Goal: Task Accomplishment & Management: Manage account settings

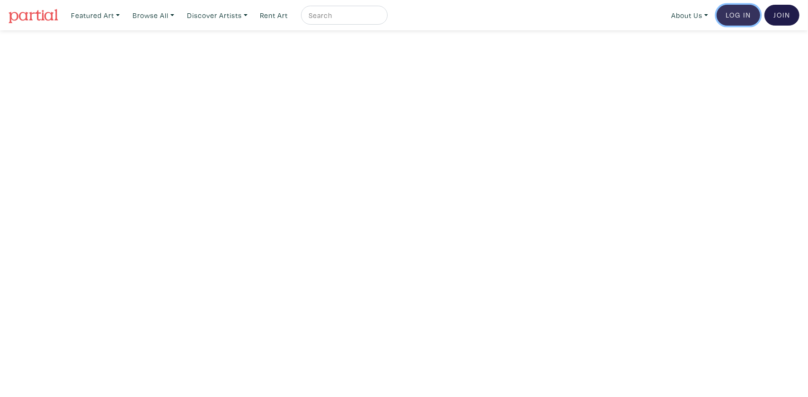
click at [737, 17] on link "Log In" at bounding box center [739, 15] width 44 height 21
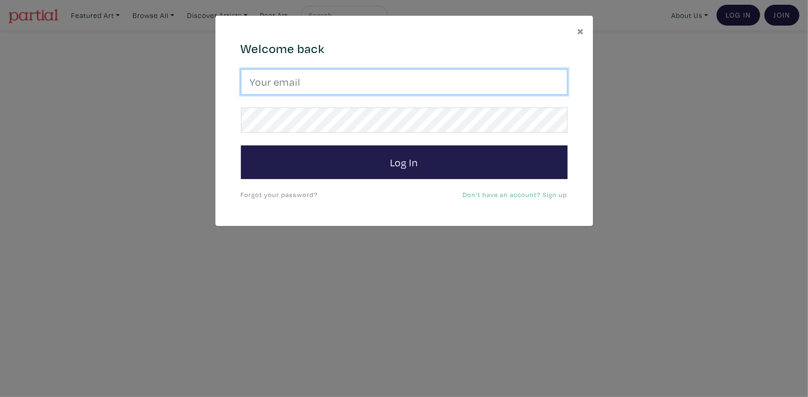
type input "jennyyajingchen@gmail.com"
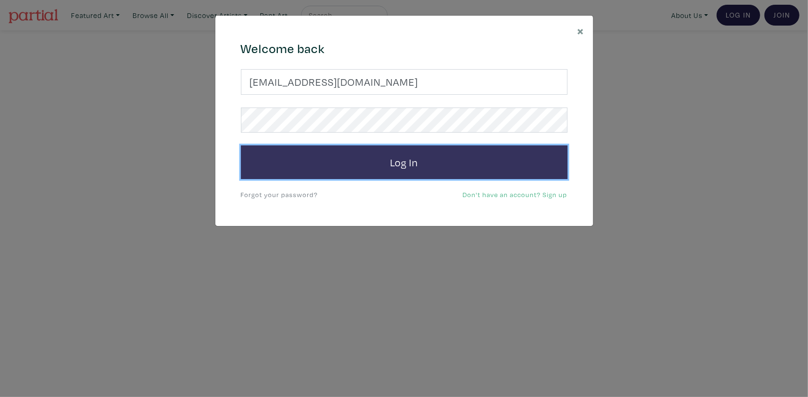
click at [425, 162] on button "Log In" at bounding box center [404, 162] width 327 height 34
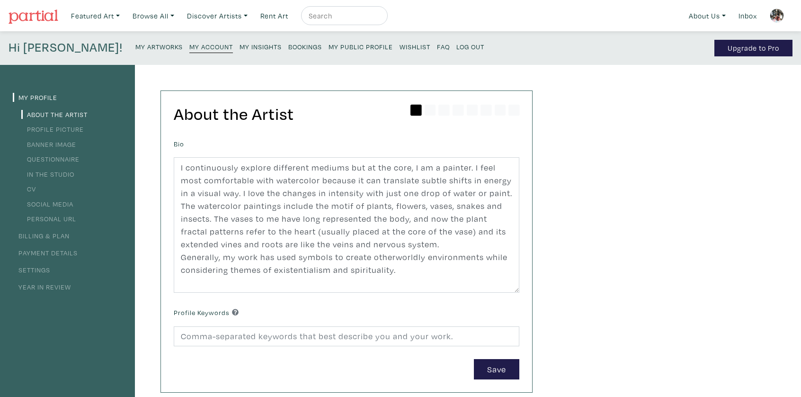
click at [776, 13] on img at bounding box center [777, 16] width 14 height 14
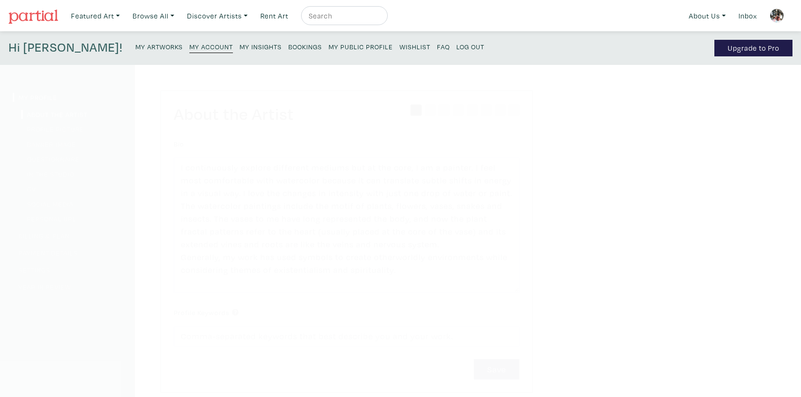
click at [776, 13] on img at bounding box center [777, 16] width 14 height 14
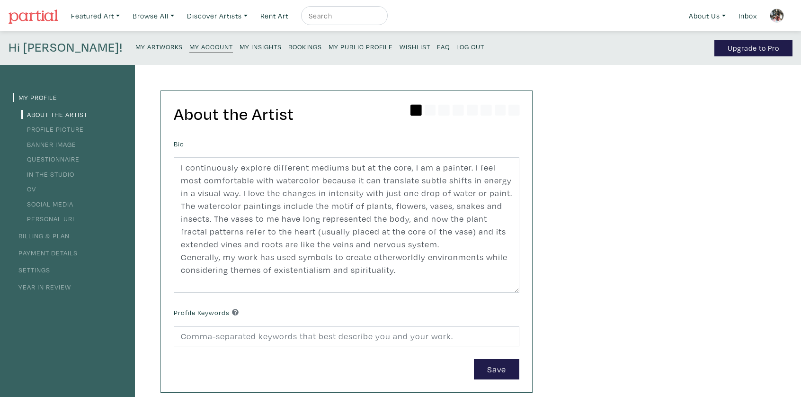
click at [189, 40] on link "My Account" at bounding box center [211, 46] width 44 height 13
click at [36, 266] on link "Settings" at bounding box center [31, 269] width 37 height 9
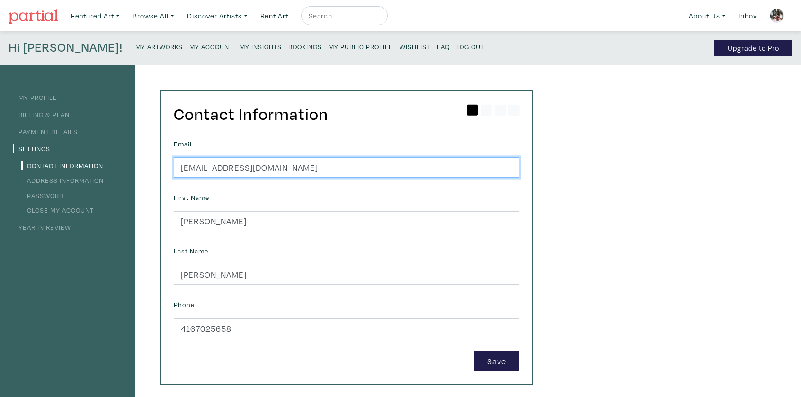
click at [270, 166] on input "jennyyajingchen@gmail.com" at bounding box center [347, 167] width 346 height 20
type input "jennysartworld3@gmail.com"
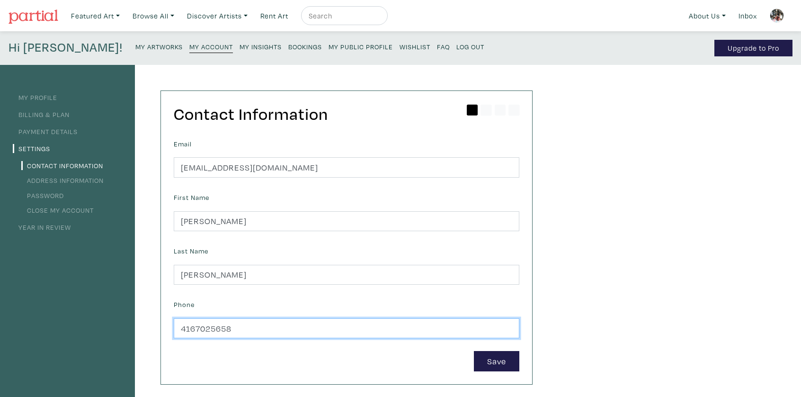
click at [249, 326] on input "4167025658" at bounding box center [347, 328] width 346 height 20
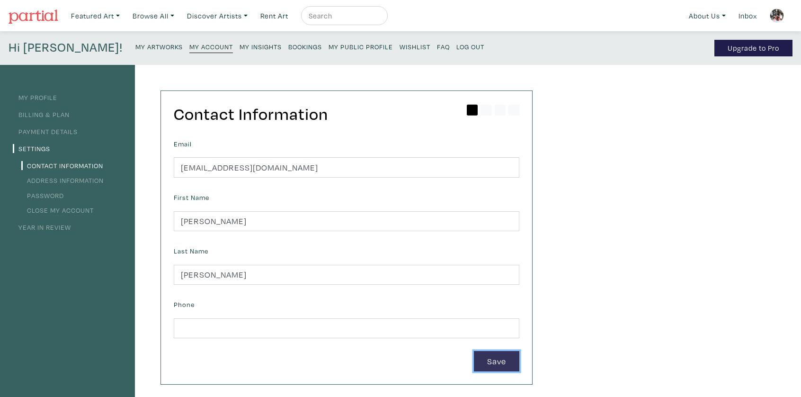
click at [499, 357] on button "Save" at bounding box center [496, 361] width 45 height 20
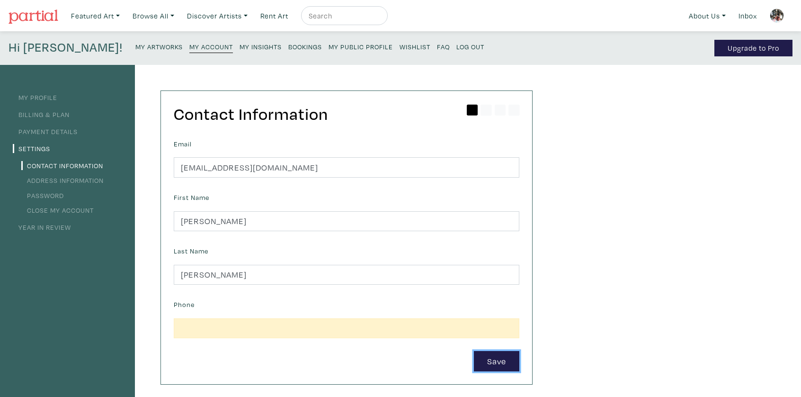
scroll to position [95, 0]
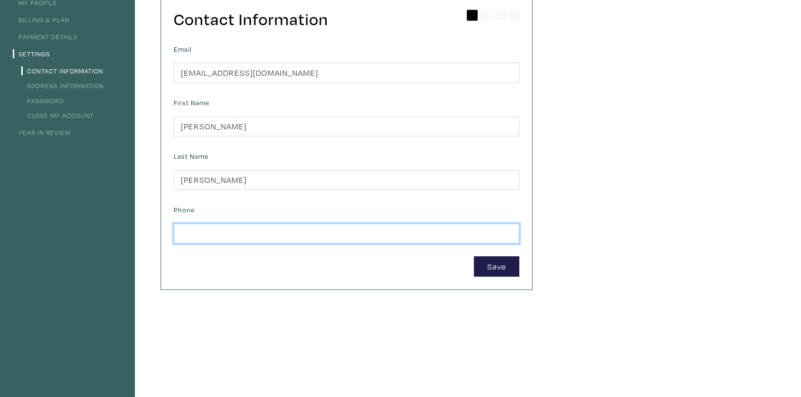
click at [421, 241] on input "text" at bounding box center [347, 233] width 346 height 20
type input "4167025658"
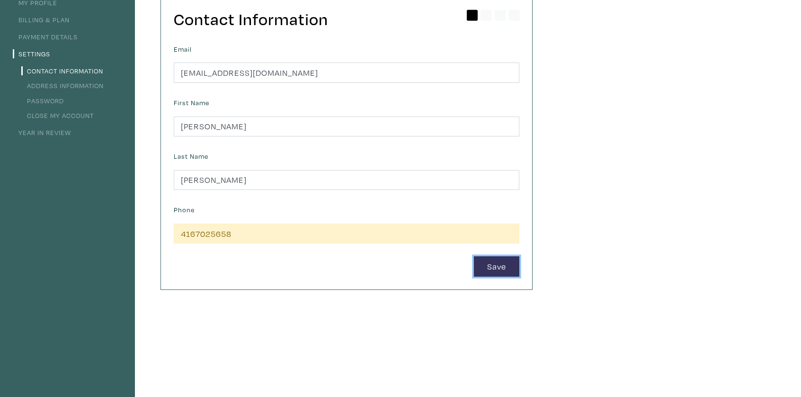
click at [492, 267] on button "Save" at bounding box center [496, 266] width 45 height 20
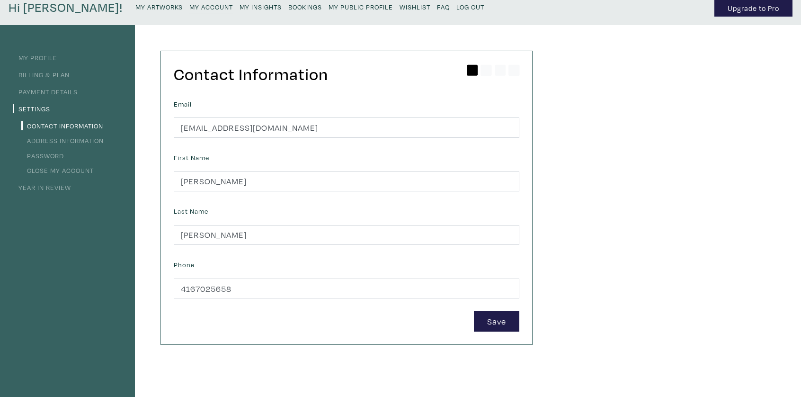
scroll to position [0, 0]
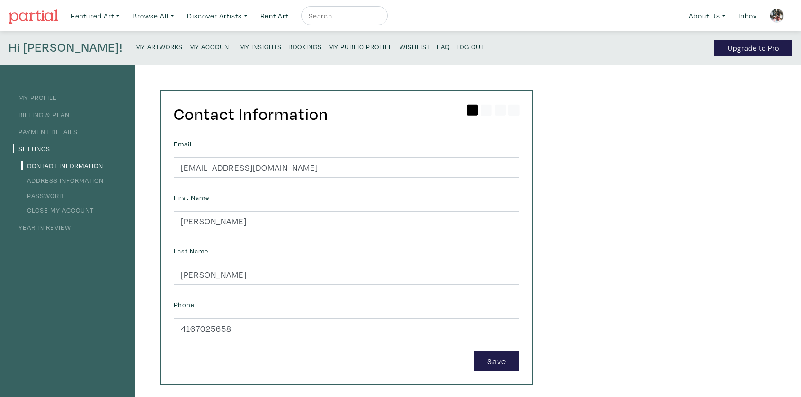
click at [782, 13] on img at bounding box center [777, 16] width 14 height 14
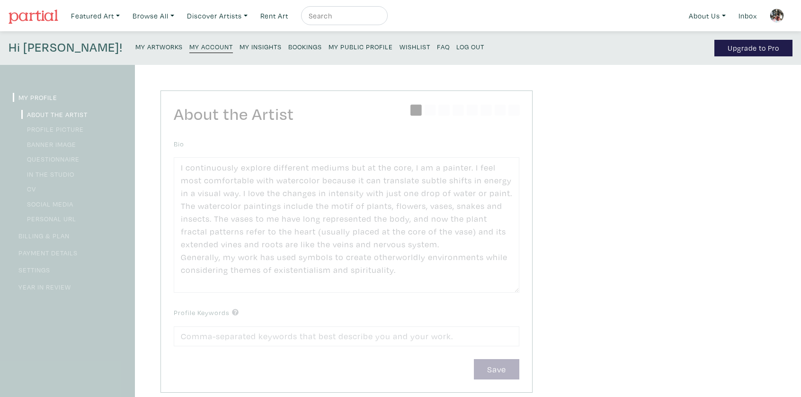
click at [782, 13] on img at bounding box center [777, 16] width 14 height 14
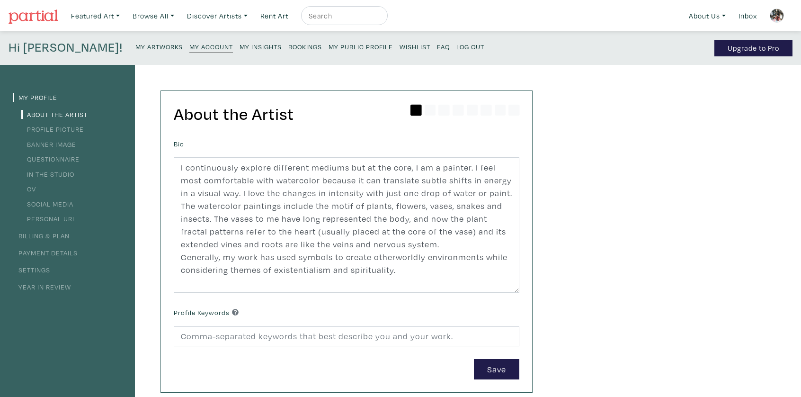
click at [782, 13] on img at bounding box center [777, 16] width 14 height 14
click at [34, 267] on link "Settings" at bounding box center [31, 269] width 37 height 9
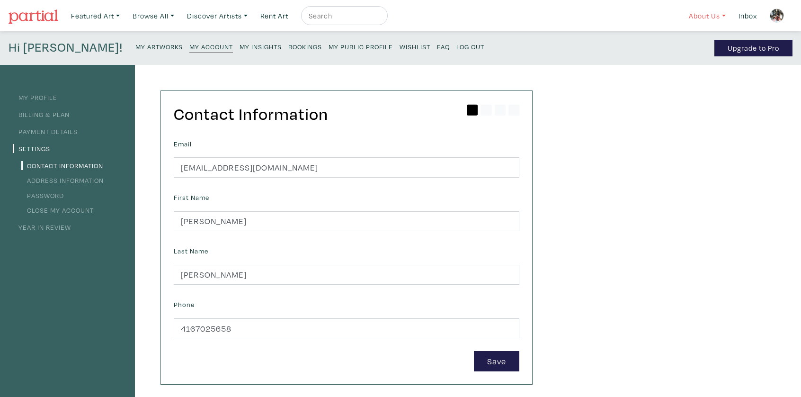
click at [712, 15] on link "About Us" at bounding box center [707, 15] width 45 height 19
click at [780, 10] on img at bounding box center [777, 16] width 14 height 14
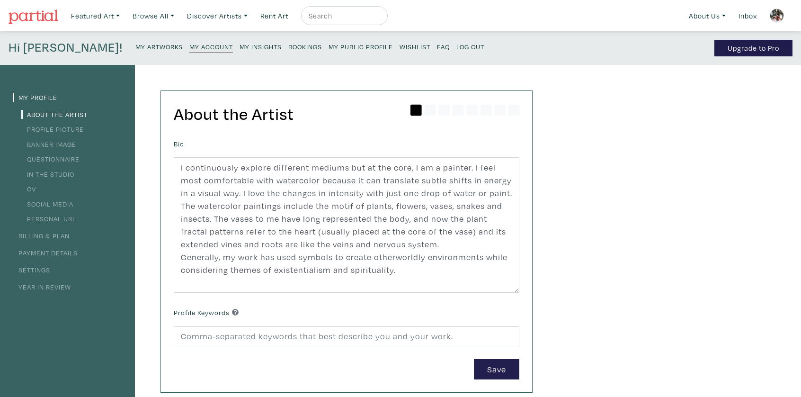
click at [770, 14] on img at bounding box center [777, 16] width 14 height 14
click at [456, 46] on small "Log Out" at bounding box center [470, 46] width 28 height 9
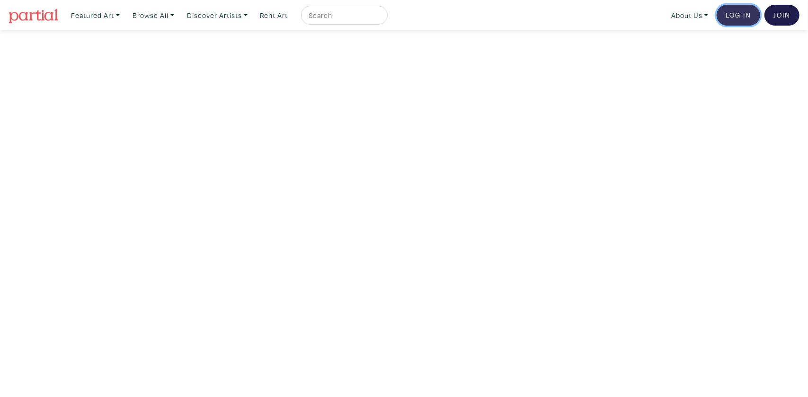
click at [747, 13] on link "Log In" at bounding box center [739, 15] width 44 height 21
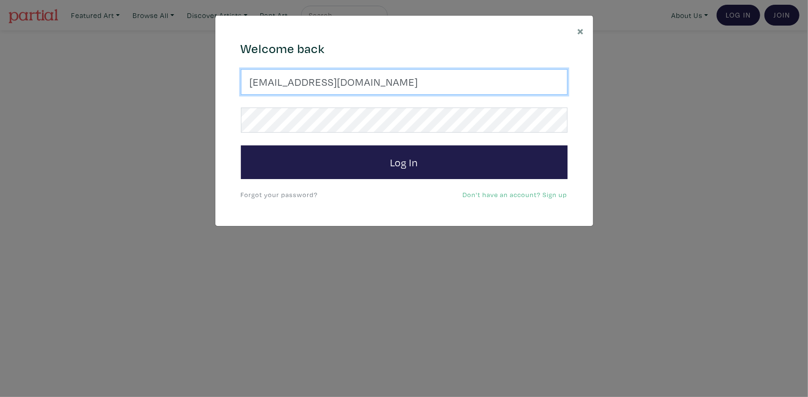
click at [378, 83] on input "jennyyajingchen@gmail.com" at bounding box center [404, 82] width 327 height 26
type input "jennysartworld3@gmail.com"
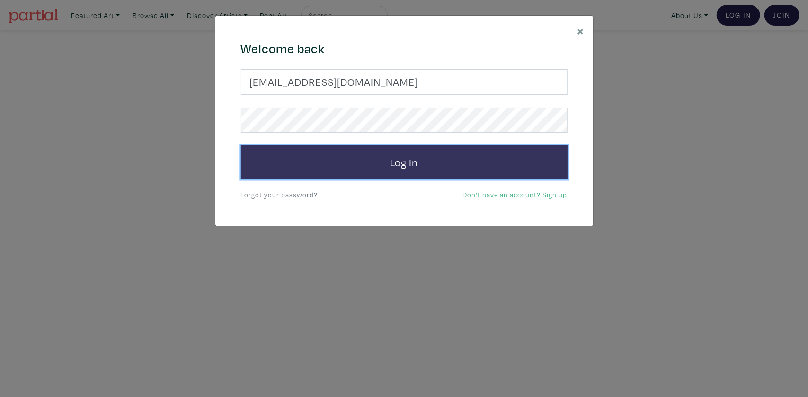
click at [369, 161] on button "Log In" at bounding box center [404, 162] width 327 height 34
